Goal: Information Seeking & Learning: Learn about a topic

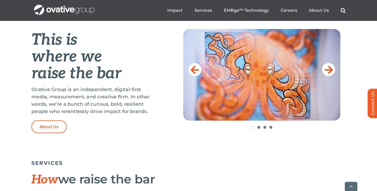
scroll to position [222, 0]
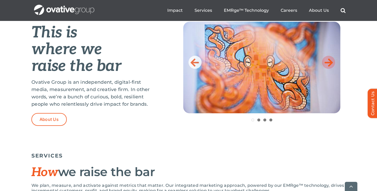
click at [323, 62] on icon at bounding box center [328, 62] width 8 height 10
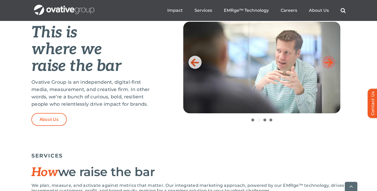
click at [323, 62] on icon at bounding box center [328, 62] width 8 height 10
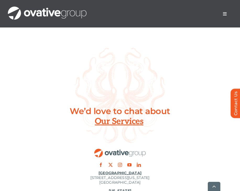
scroll to position [2233, 0]
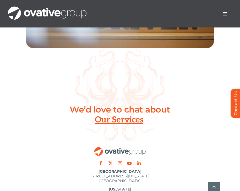
click at [120, 139] on div at bounding box center [120, 141] width 240 height 50
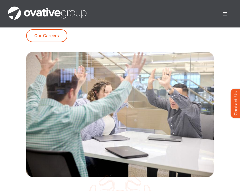
scroll to position [2066, 0]
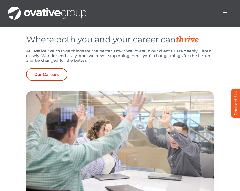
click at [58, 81] on link "Our Careers" at bounding box center [46, 74] width 41 height 13
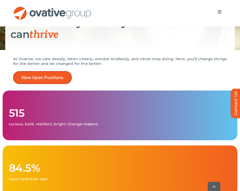
click at [65, 77] on link "View Open Positions" at bounding box center [42, 77] width 59 height 13
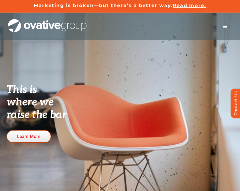
click at [41, 138] on link "Learn More" at bounding box center [29, 136] width 44 height 13
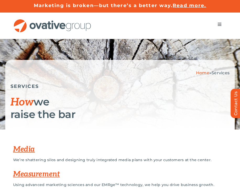
click at [185, 3] on span "Read more." at bounding box center [188, 6] width 33 height 6
